Goal: Task Accomplishment & Management: Use online tool/utility

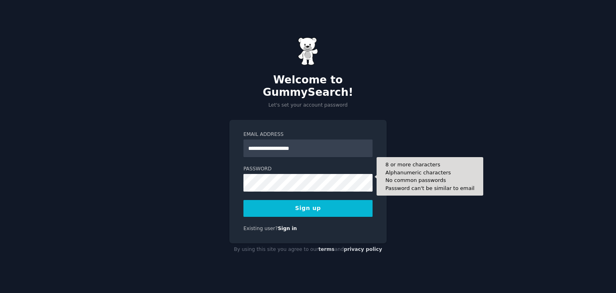
type input "**********"
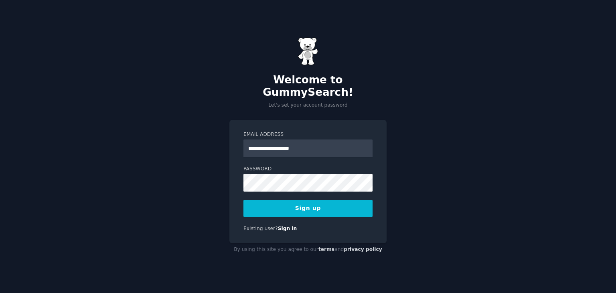
click at [304, 203] on button "Sign up" at bounding box center [307, 208] width 129 height 17
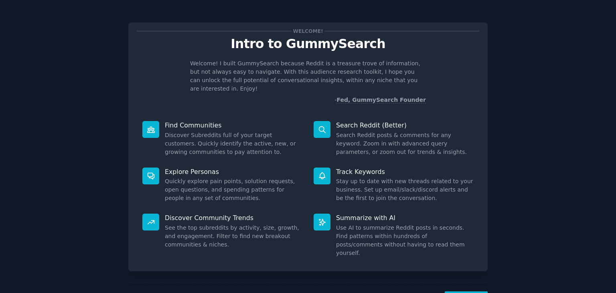
click at [148, 127] on icon at bounding box center [150, 130] width 7 height 6
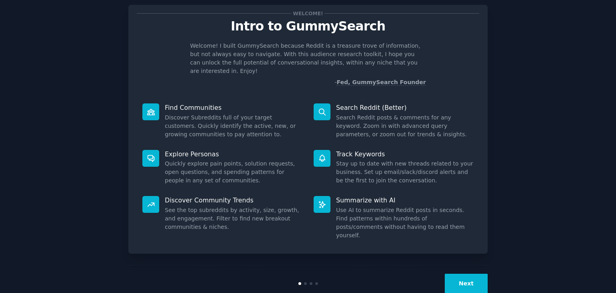
scroll to position [20, 0]
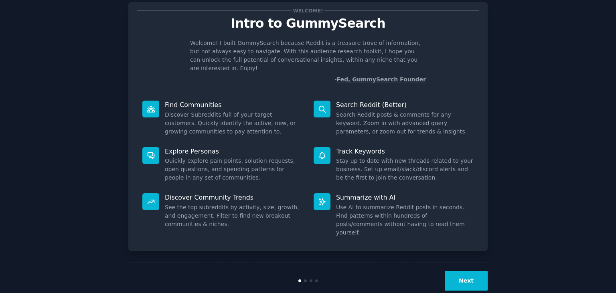
click at [466, 271] on button "Next" at bounding box center [466, 281] width 43 height 20
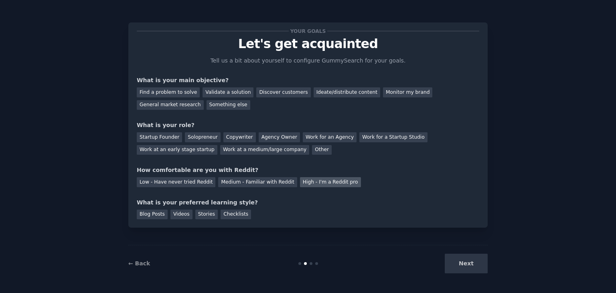
click at [312, 182] on div "High - I'm a Reddit pro" at bounding box center [330, 182] width 61 height 10
click at [155, 214] on div "Blog Posts" at bounding box center [152, 215] width 31 height 10
click at [179, 215] on div "Videos" at bounding box center [181, 215] width 22 height 10
click at [154, 214] on div "Blog Posts" at bounding box center [152, 215] width 31 height 10
click at [204, 100] on div "General market research" at bounding box center [170, 105] width 67 height 10
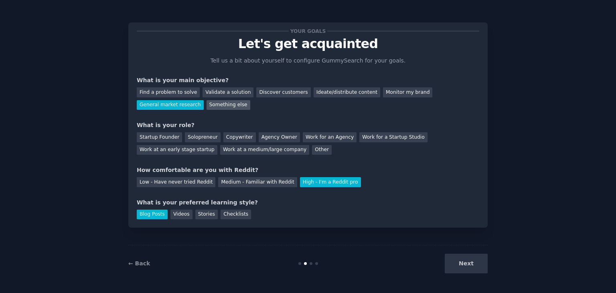
click at [206, 107] on div "Something else" at bounding box center [228, 105] width 44 height 10
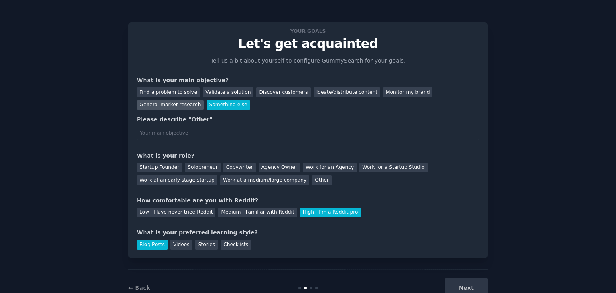
click at [204, 100] on div "General market research" at bounding box center [170, 105] width 67 height 10
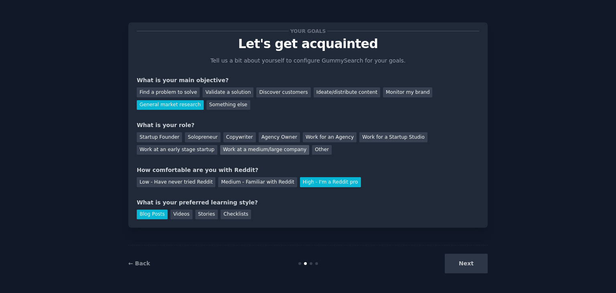
click at [220, 150] on div "Work at a medium/large company" at bounding box center [264, 150] width 89 height 10
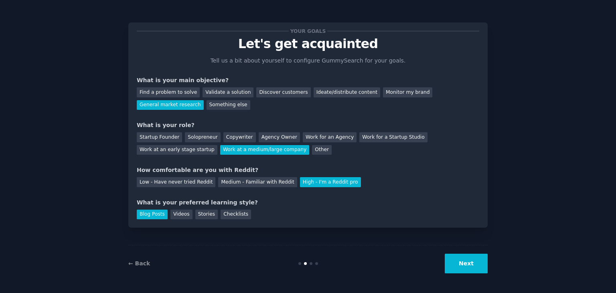
click at [472, 265] on button "Next" at bounding box center [466, 264] width 43 height 20
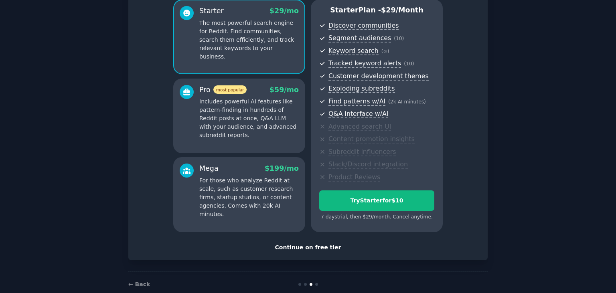
scroll to position [87, 0]
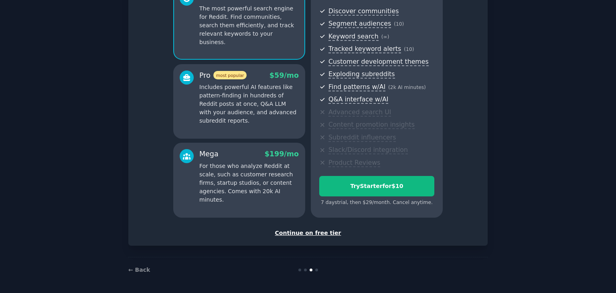
click at [311, 232] on div "Continue on free tier" at bounding box center [308, 233] width 342 height 8
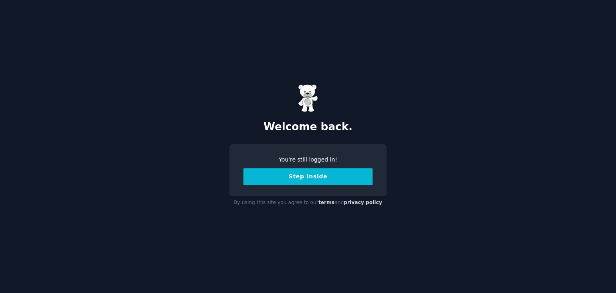
click at [307, 176] on button "Step Inside" at bounding box center [307, 176] width 129 height 17
click at [308, 177] on button "Step Inside" at bounding box center [307, 176] width 129 height 17
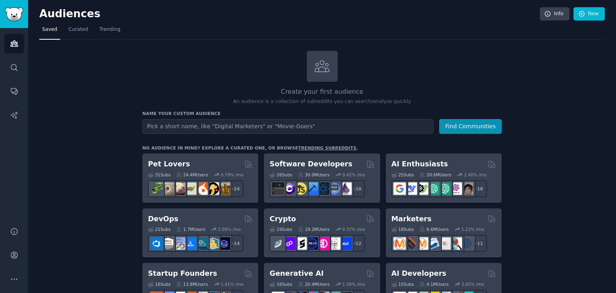
click at [239, 126] on input "text" at bounding box center [287, 126] width 291 height 15
type input "Largest"
click at [439, 119] on button "Find Communities" at bounding box center [470, 126] width 63 height 15
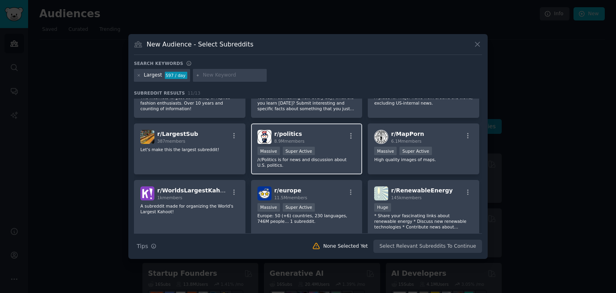
scroll to position [88, 0]
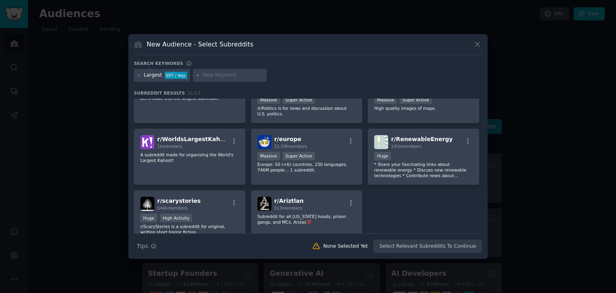
click at [476, 46] on icon at bounding box center [477, 44] width 4 height 4
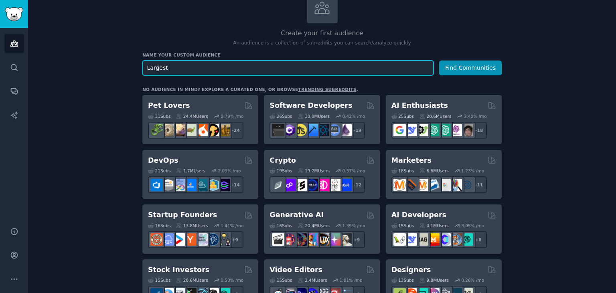
scroll to position [55, 0]
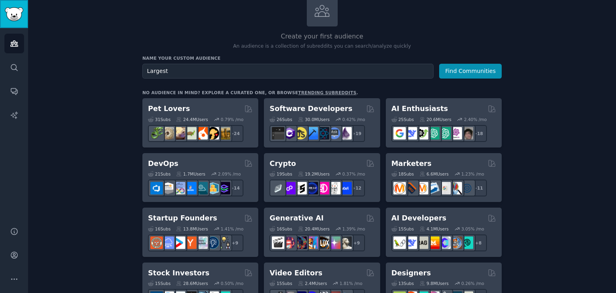
click at [14, 13] on img "Sidebar" at bounding box center [14, 14] width 18 height 14
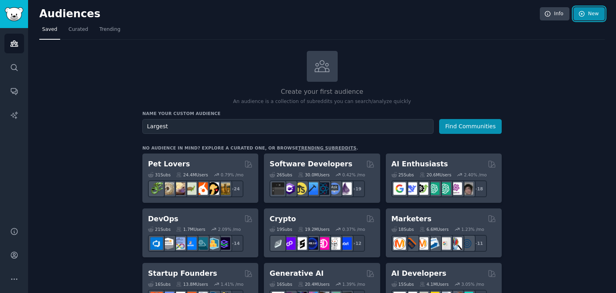
click at [591, 13] on link "New" at bounding box center [588, 14] width 31 height 14
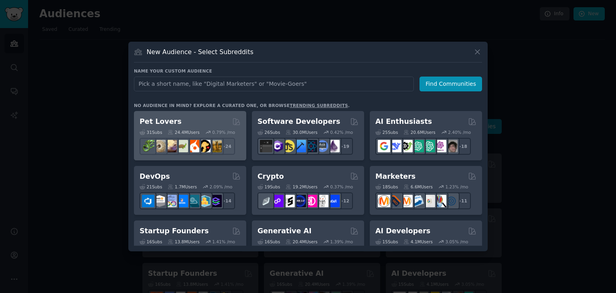
click at [188, 119] on div "Pet Lovers" at bounding box center [190, 122] width 101 height 10
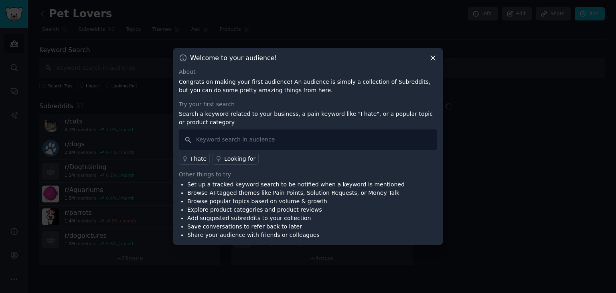
click at [431, 55] on icon at bounding box center [433, 58] width 8 height 8
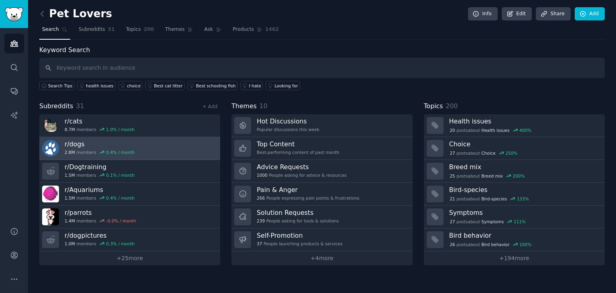
click at [79, 144] on h3 "r/ dogs" at bounding box center [100, 144] width 70 height 8
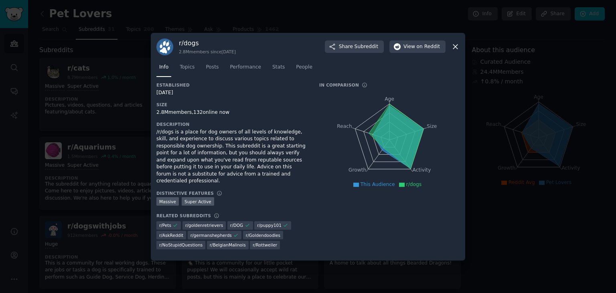
click at [456, 49] on icon at bounding box center [455, 47] width 4 height 4
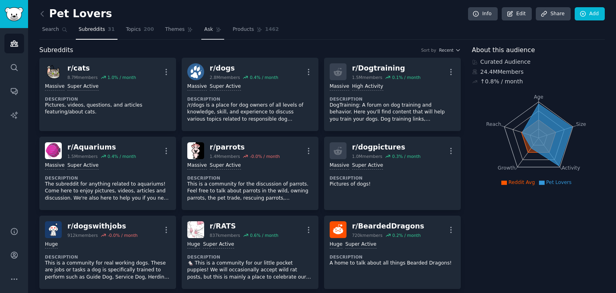
click at [204, 29] on span "Ask" at bounding box center [208, 29] width 9 height 7
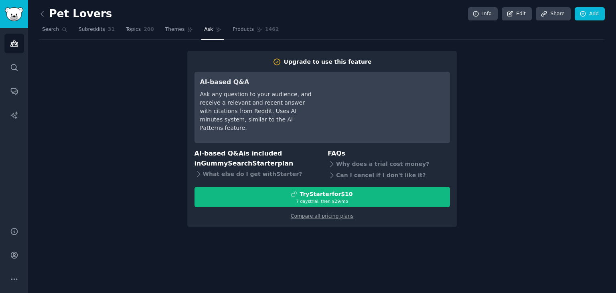
click at [382, 37] on nav "Search Subreddits 31 Topics 200 Themes Ask Products 1462" at bounding box center [321, 31] width 565 height 16
click at [155, 185] on div "Upgrade to use this feature AI-based Q&A Ask any question to your audience, and…" at bounding box center [321, 139] width 565 height 176
click at [87, 31] on span "Subreddits" at bounding box center [92, 29] width 26 height 7
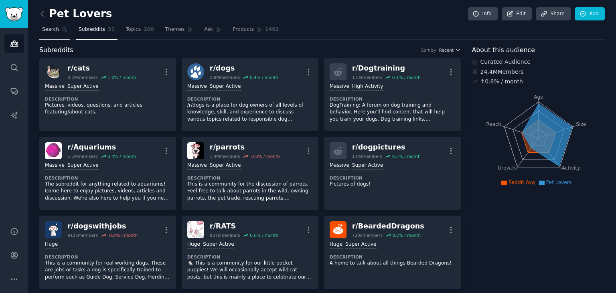
click at [50, 30] on span "Search" at bounding box center [50, 29] width 17 height 7
